Goal: Transaction & Acquisition: Subscribe to service/newsletter

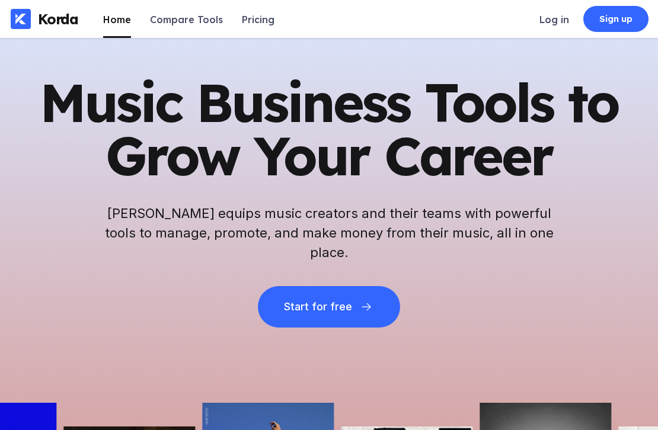
scroll to position [105, 0]
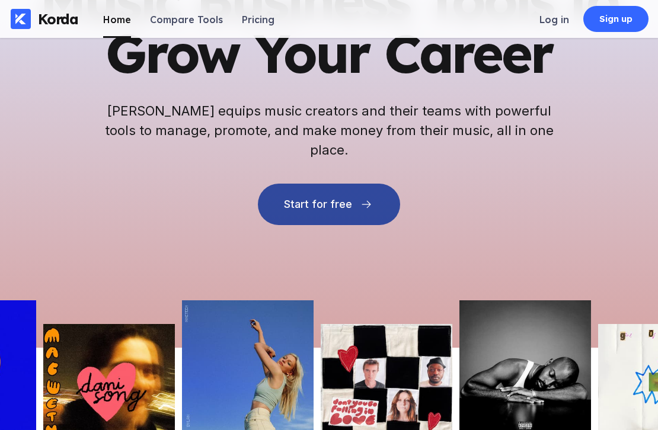
click at [349, 199] on div "Start for free" at bounding box center [318, 205] width 68 height 12
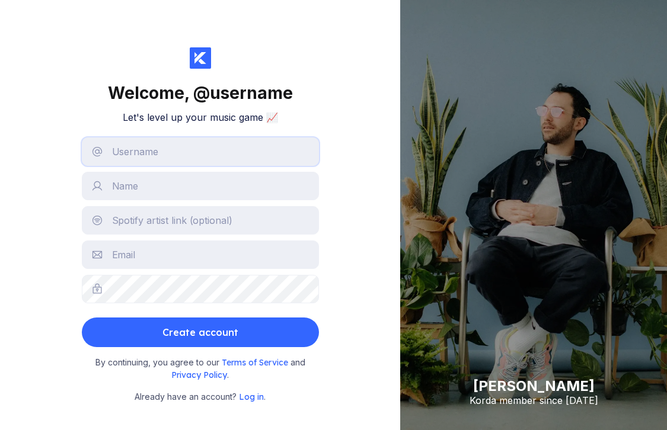
click at [285, 156] on input "text" at bounding box center [200, 152] width 237 height 28
type input "MX"
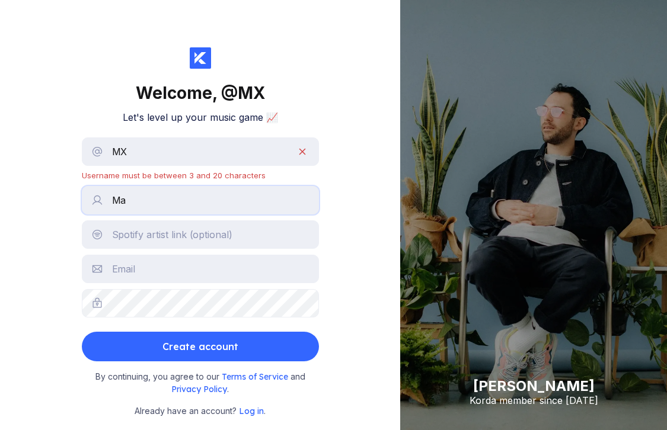
type input "Ma"
click at [183, 151] on input "MX" at bounding box center [200, 152] width 237 height 28
type input "MXL"
click at [193, 208] on input "Ma" at bounding box center [200, 200] width 237 height 28
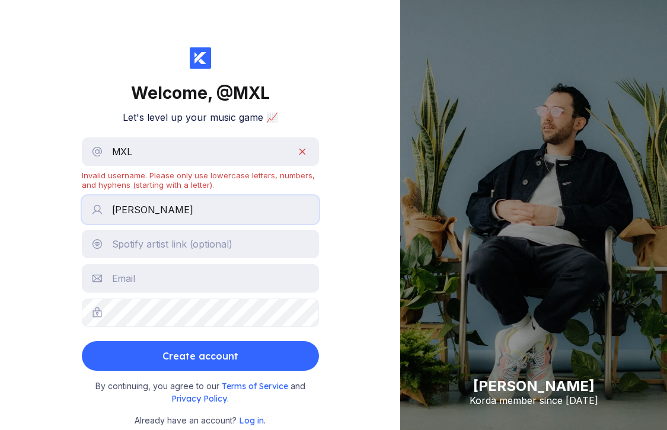
type input "[PERSON_NAME]"
type input "[PERSON_NAME][EMAIL_ADDRESS][DOMAIN_NAME]"
click at [224, 357] on div "Create account" at bounding box center [200, 357] width 76 height 24
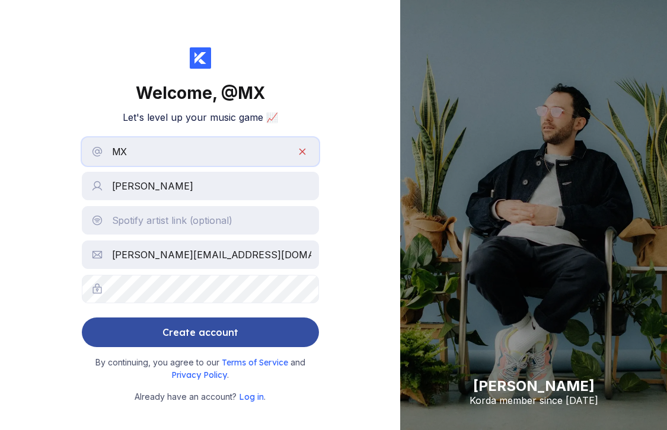
type input "M"
type input "mxl"
click at [247, 328] on button "Create account" at bounding box center [200, 333] width 237 height 30
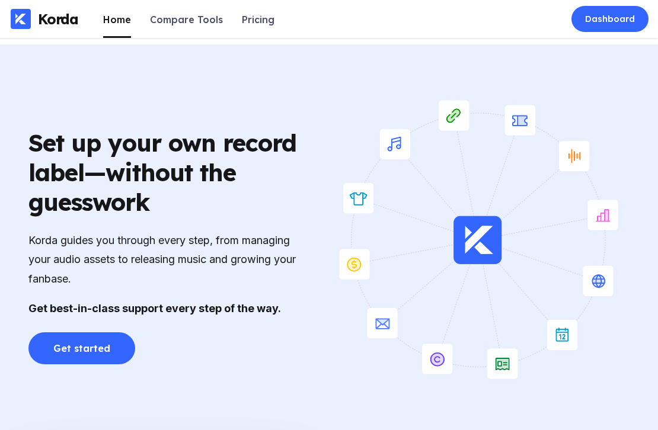
scroll to position [1988, 0]
